Goal: Complete application form

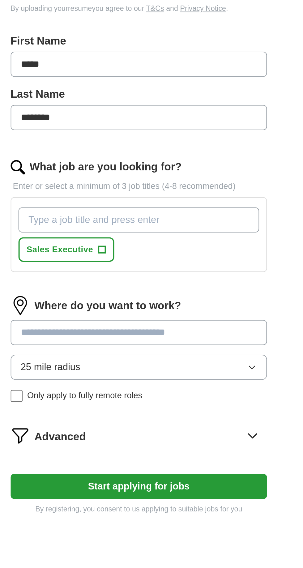
scroll to position [15, 0]
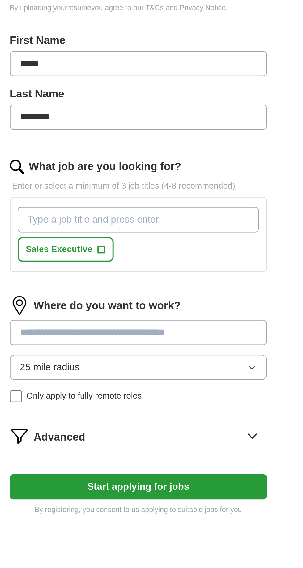
click at [170, 265] on input "What job are you looking for?" at bounding box center [151, 271] width 125 height 13
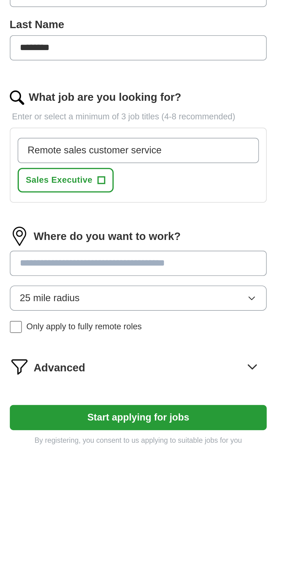
click at [114, 265] on input "Remote sales customer service" at bounding box center [151, 271] width 125 height 13
click at [166, 265] on input "sales customer service" at bounding box center [151, 271] width 125 height 13
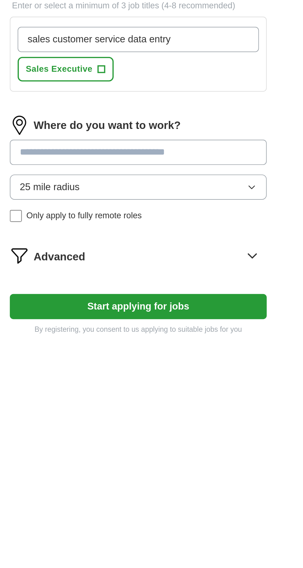
type input "sales customer service data entry"
click at [176, 314] on div "Where do you want to work? 25 mile radius Only apply to fully remote roles" at bounding box center [151, 341] width 133 height 60
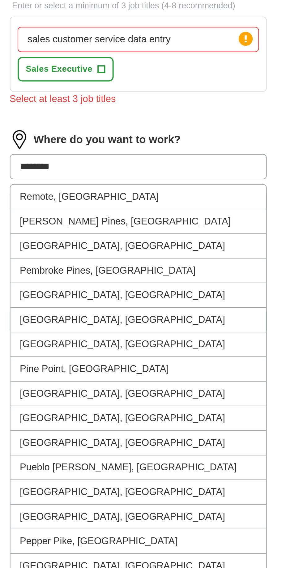
type input "*********"
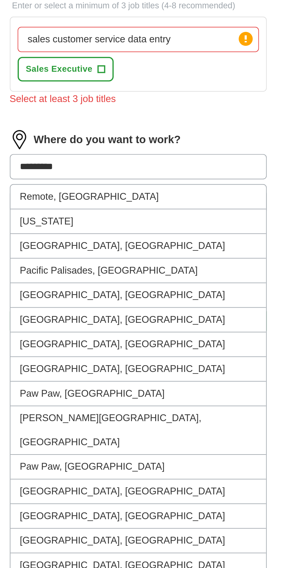
click at [126, 359] on li "[US_STATE]" at bounding box center [152, 365] width 132 height 13
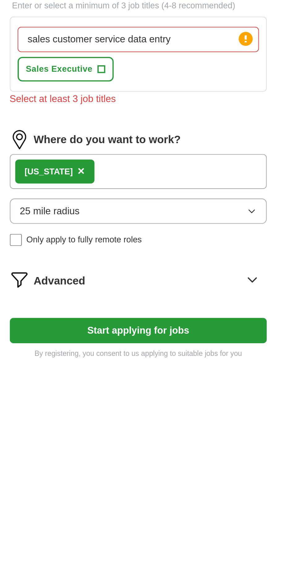
click at [162, 330] on div "[US_STATE] ×" at bounding box center [151, 339] width 133 height 18
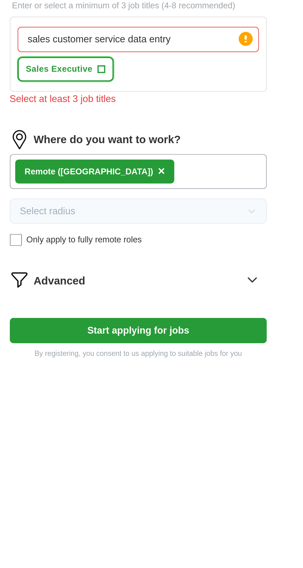
click at [131, 285] on span "+" at bounding box center [133, 287] width 4 height 4
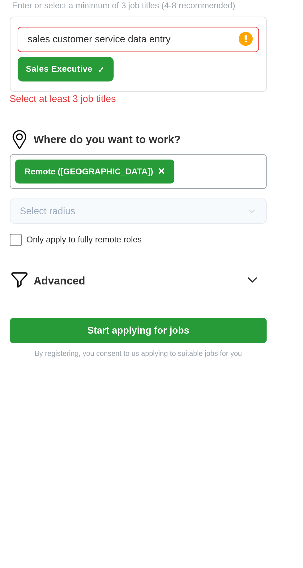
click at [180, 265] on input "sales customer service data entry" at bounding box center [151, 271] width 125 height 13
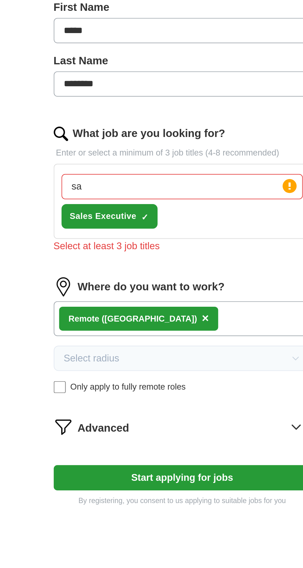
type input "s"
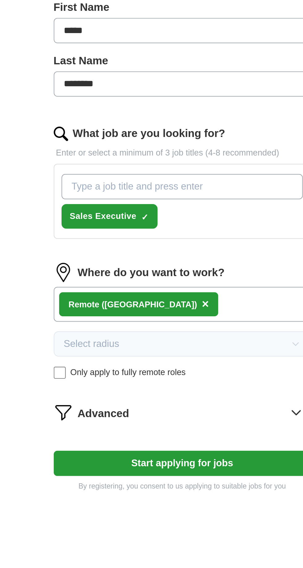
click at [187, 265] on input "What job are you looking for?" at bounding box center [151, 271] width 125 height 13
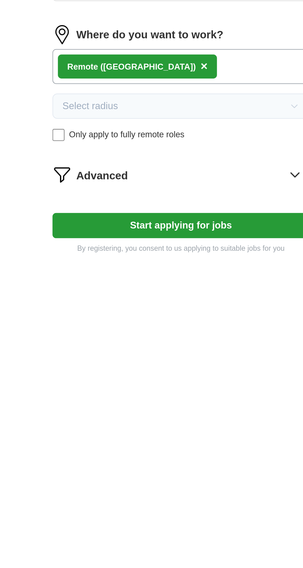
click at [173, 407] on button "Start applying for jobs" at bounding box center [151, 413] width 133 height 13
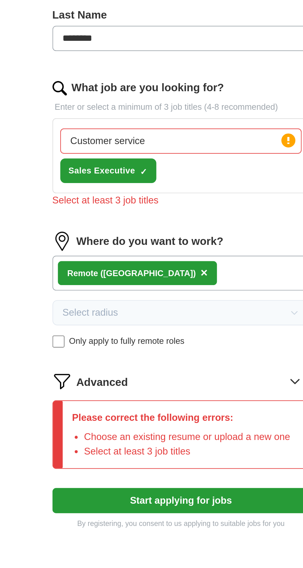
scroll to position [30, 0]
click at [208, 260] on circle at bounding box center [207, 263] width 7 height 7
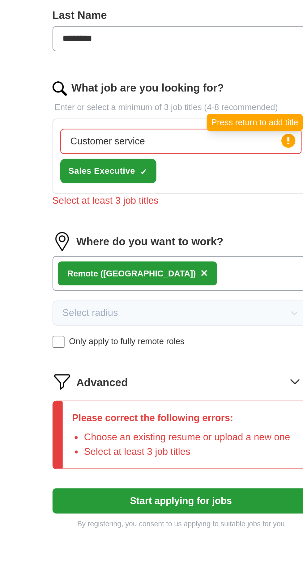
click at [209, 260] on circle at bounding box center [207, 263] width 7 height 7
click at [207, 262] on icon at bounding box center [207, 264] width 1 height 4
click at [158, 257] on input "Customer service" at bounding box center [151, 263] width 125 height 13
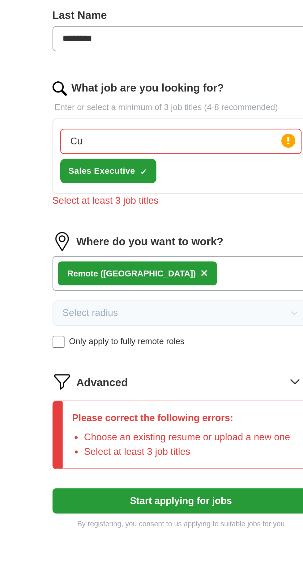
type input "C"
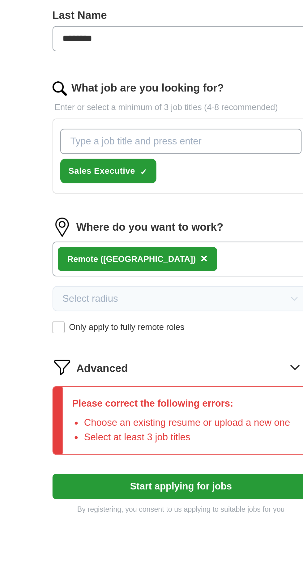
click at [189, 257] on input "What job are you looking for?" at bounding box center [151, 263] width 125 height 13
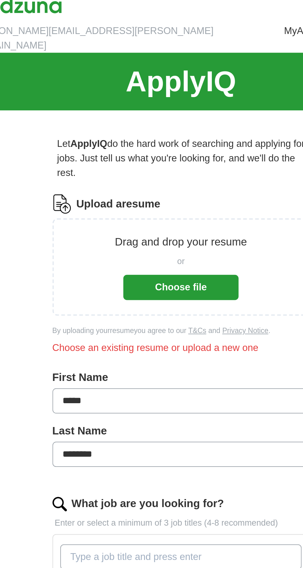
scroll to position [0, 0]
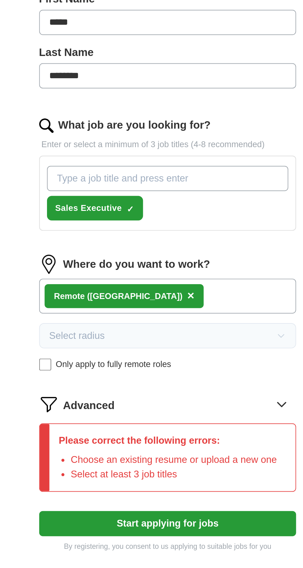
click at [132, 262] on label "What job are you looking for?" at bounding box center [134, 266] width 79 height 8
click at [132, 287] on input "What job are you looking for?" at bounding box center [151, 293] width 125 height 13
type input "Data entry"
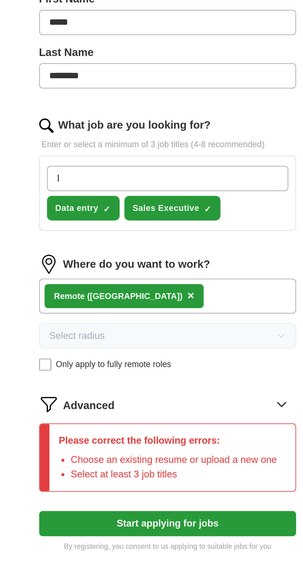
type input "It"
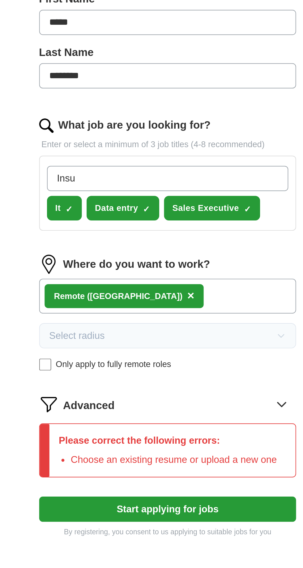
type input "Insurance"
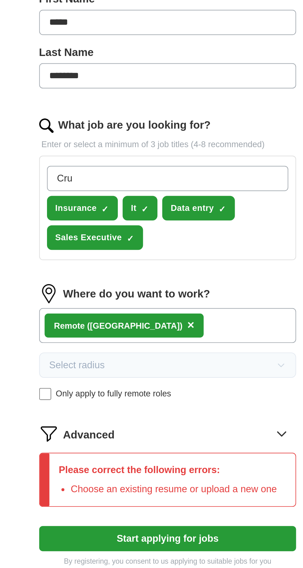
type input "Cruise"
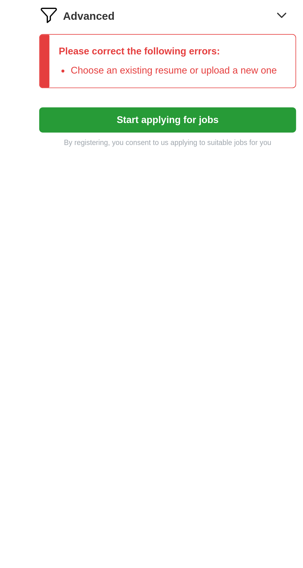
click at [184, 473] on button "Start applying for jobs" at bounding box center [151, 479] width 133 height 13
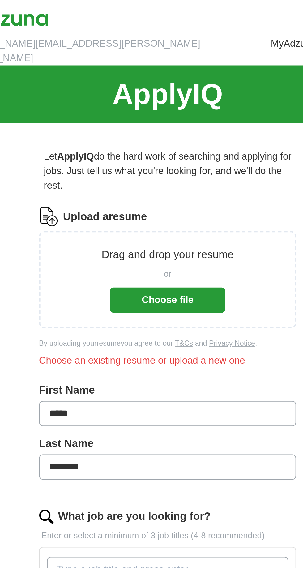
click at [158, 148] on button "Choose file" at bounding box center [151, 154] width 59 height 13
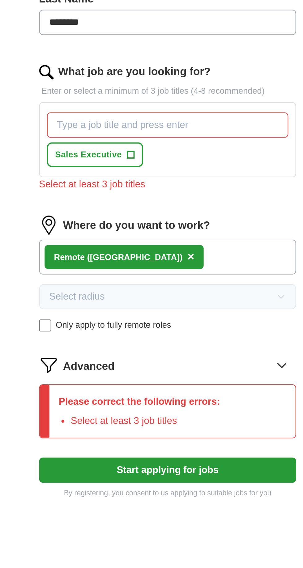
click at [187, 255] on input "What job are you looking for?" at bounding box center [151, 261] width 125 height 13
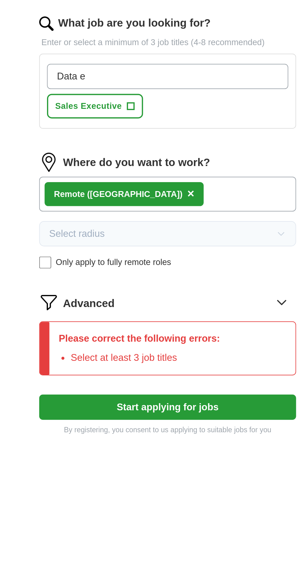
type input "Data entry"
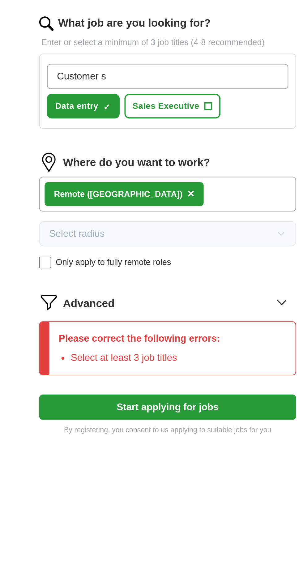
type input "Customer service"
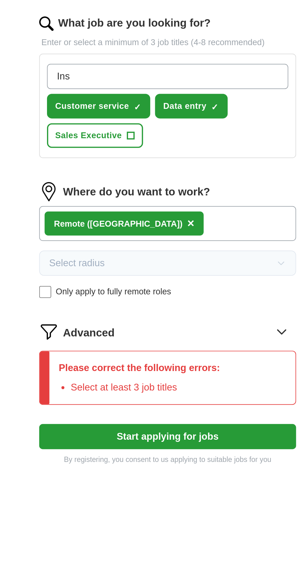
type input "Insurance"
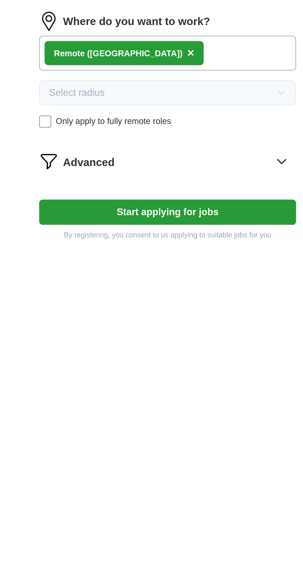
click at [176, 413] on button "Start applying for jobs" at bounding box center [151, 419] width 133 height 13
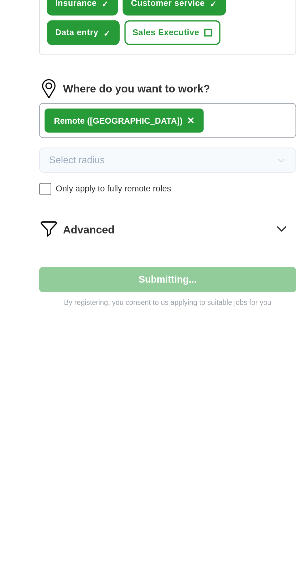
select select "**"
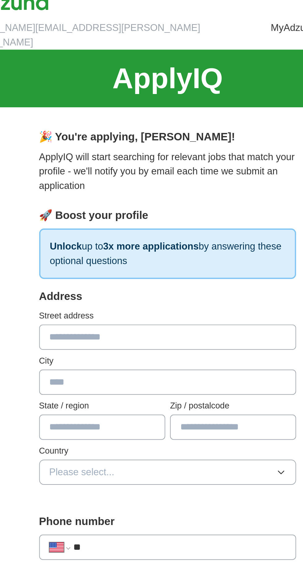
click at [163, 175] on input "text" at bounding box center [151, 181] width 133 height 13
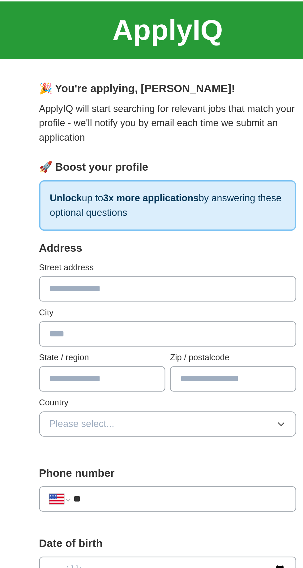
type input "**********"
type input "*********"
type input "**"
type input "*****"
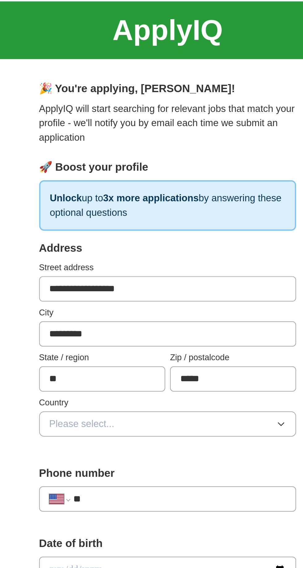
click at [213, 245] on button "Please select..." at bounding box center [151, 251] width 133 height 13
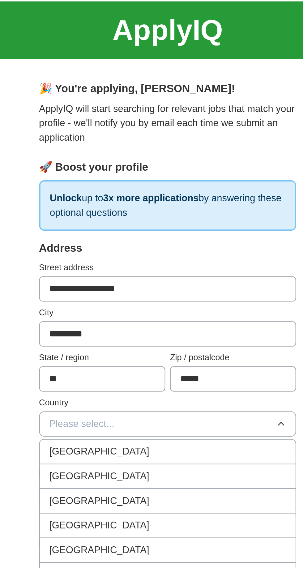
click at [155, 275] on div "[GEOGRAPHIC_DATA]" at bounding box center [152, 278] width 122 height 7
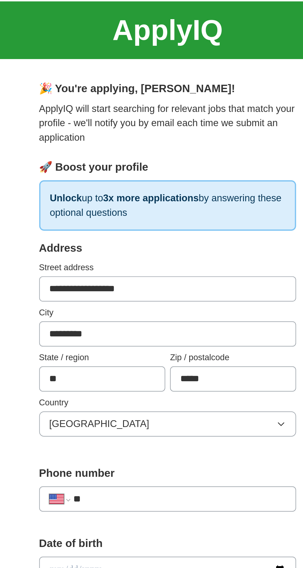
click at [145, 286] on input "**" at bounding box center [158, 289] width 110 height 7
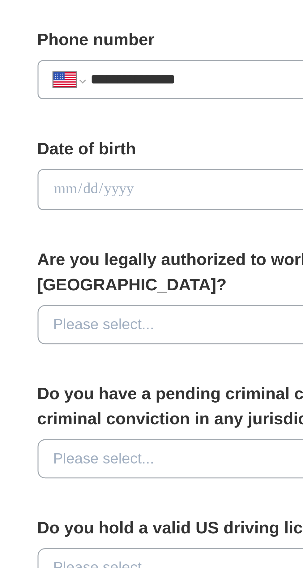
type input "**********"
click at [109, 320] on input "date" at bounding box center [151, 327] width 133 height 14
type input "**********"
click at [158, 365] on button "Please select..." at bounding box center [151, 371] width 133 height 13
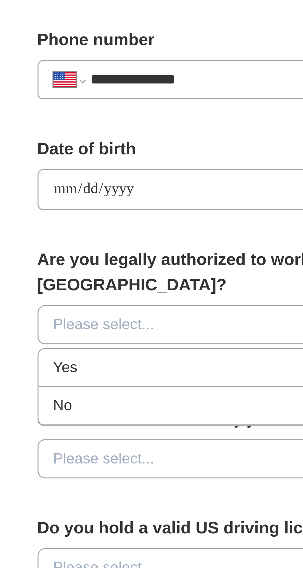
click at [126, 382] on div "Yes" at bounding box center [152, 385] width 122 height 7
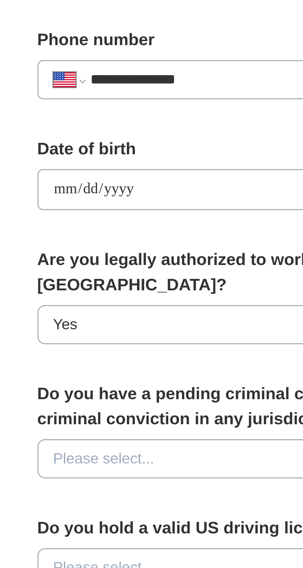
click at [147, 410] on button "Please select..." at bounding box center [151, 416] width 133 height 13
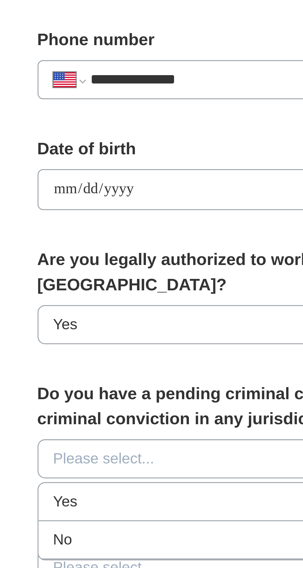
click at [121, 439] on div "No" at bounding box center [152, 442] width 122 height 7
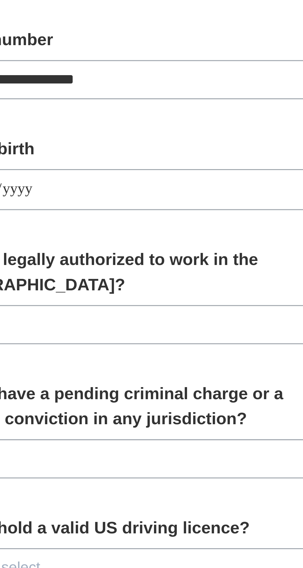
click at [178, 446] on button "Please select..." at bounding box center [151, 452] width 133 height 13
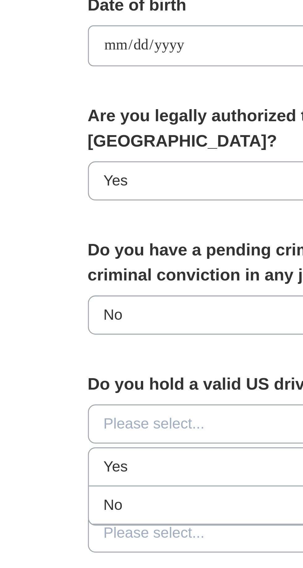
click at [106, 463] on div "Yes" at bounding box center [152, 466] width 122 height 7
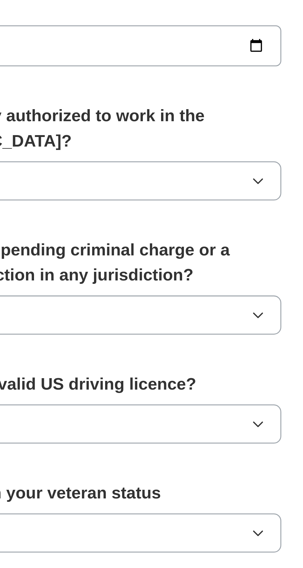
click at [210, 486] on icon "button" at bounding box center [210, 488] width 5 height 5
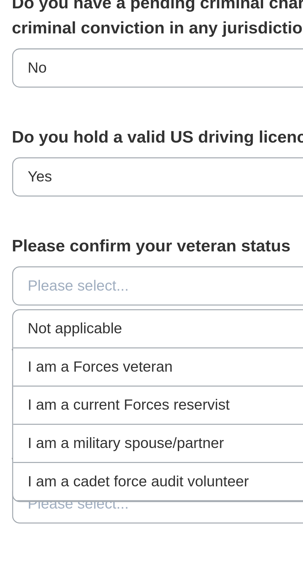
click at [150, 499] on div "Not applicable" at bounding box center [152, 502] width 122 height 7
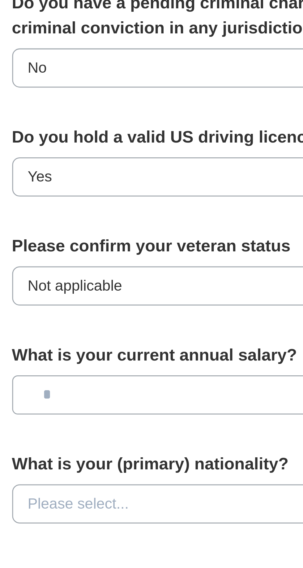
click at [161, 518] on input "text" at bounding box center [151, 524] width 133 height 13
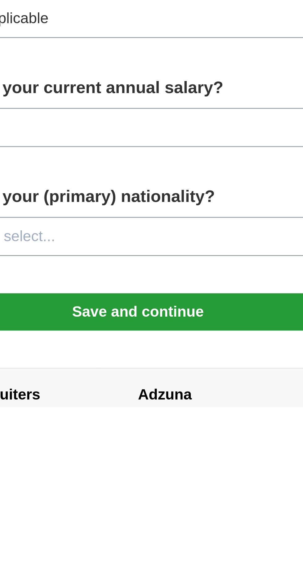
scroll to position [49, 0]
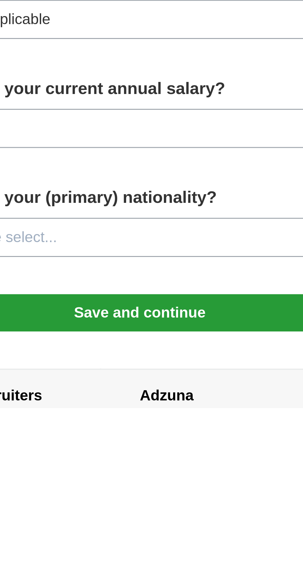
type input "***"
click at [173, 505] on button "Please select..." at bounding box center [151, 511] width 133 height 13
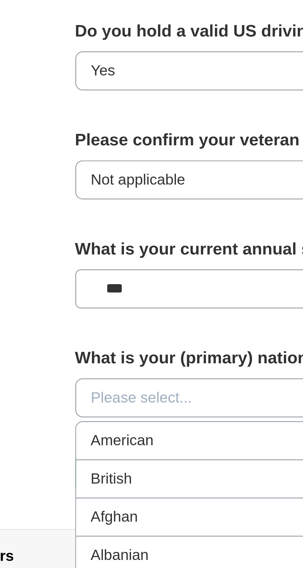
click at [127, 522] on div "American" at bounding box center [152, 525] width 122 height 7
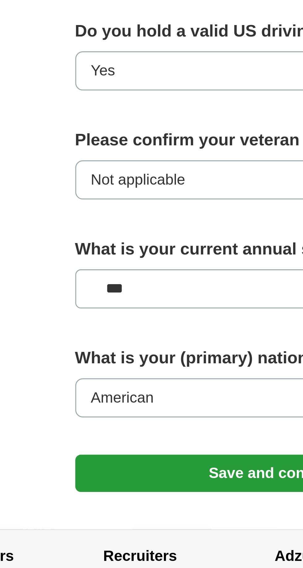
click at [145, 531] on button "Save and continue" at bounding box center [151, 537] width 133 height 12
